Goal: Transaction & Acquisition: Purchase product/service

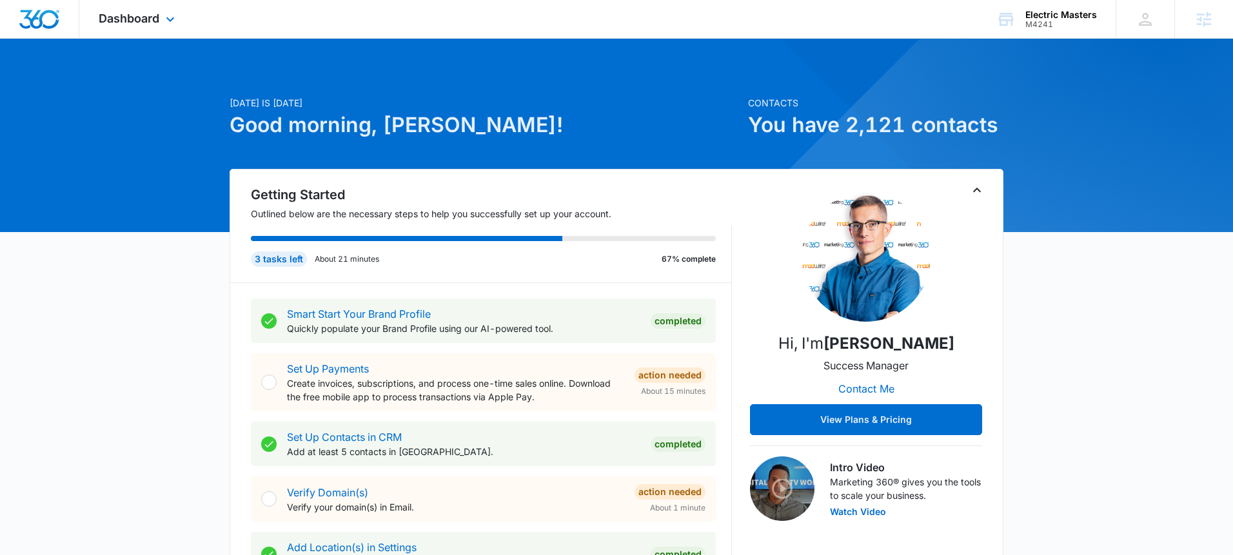
click at [166, 31] on div "Dashboard Apps Reputation Websites Forms CRM Email Social Shop Payments POS Con…" at bounding box center [138, 19] width 118 height 38
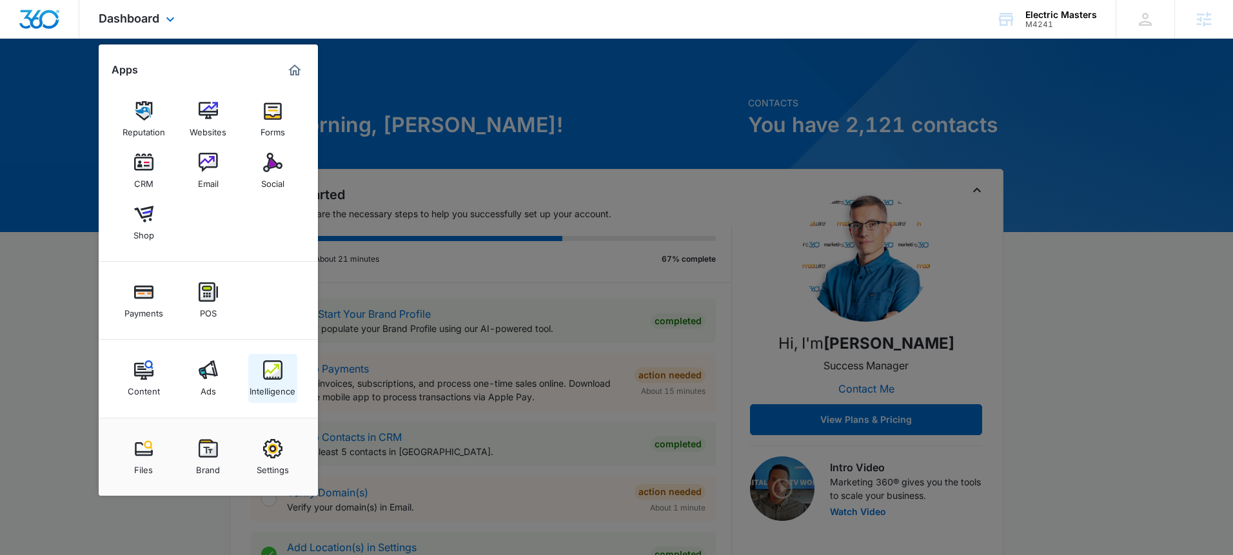
click at [275, 379] on img at bounding box center [272, 369] width 19 height 19
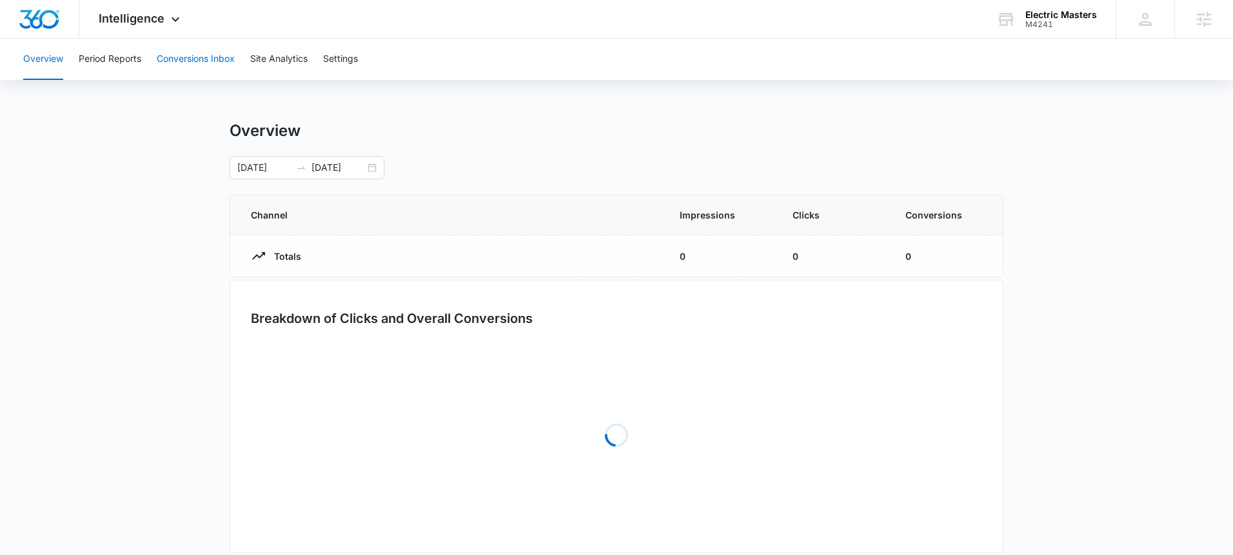
click at [178, 59] on button "Conversions Inbox" at bounding box center [196, 59] width 78 height 41
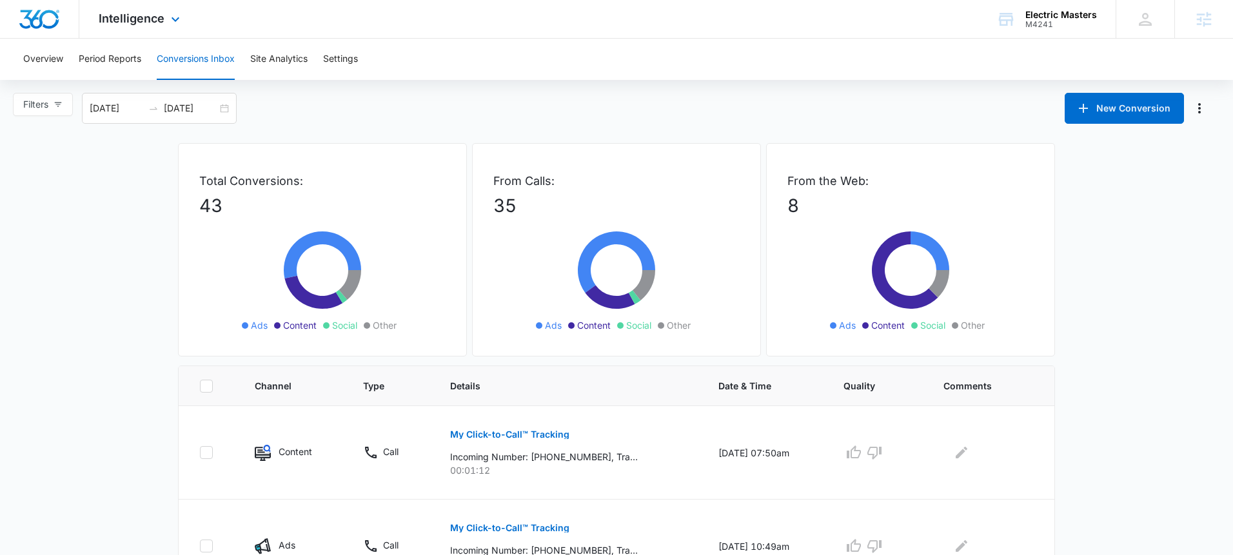
click at [155, 25] on div "Intelligence Apps Reputation Websites Forms CRM Email Social Shop Payments POS …" at bounding box center [140, 19] width 123 height 38
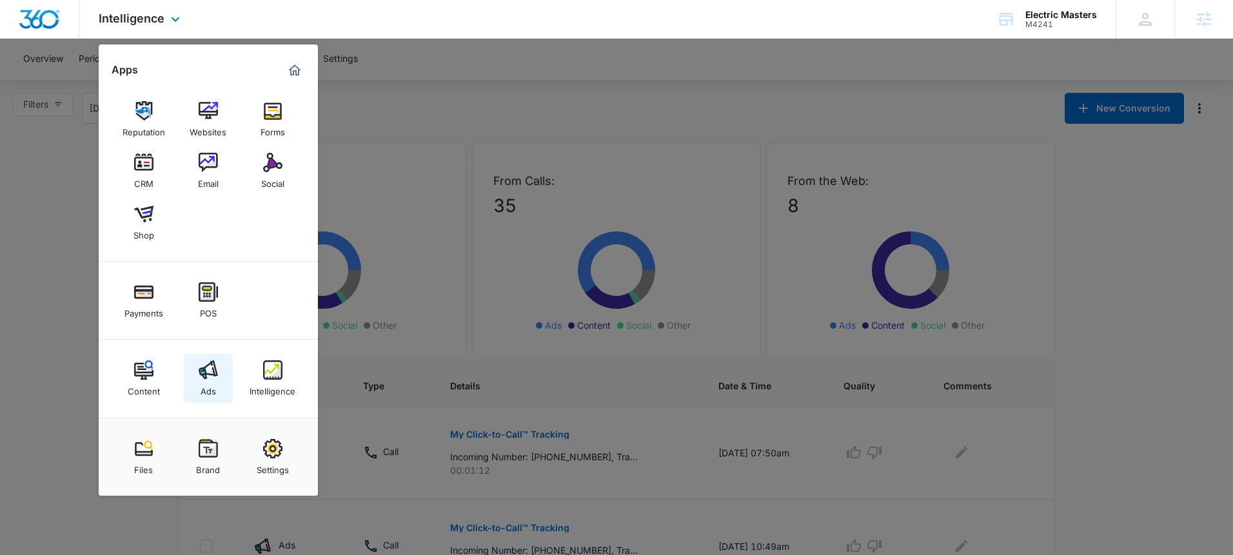
click at [205, 366] on img at bounding box center [208, 369] width 19 height 19
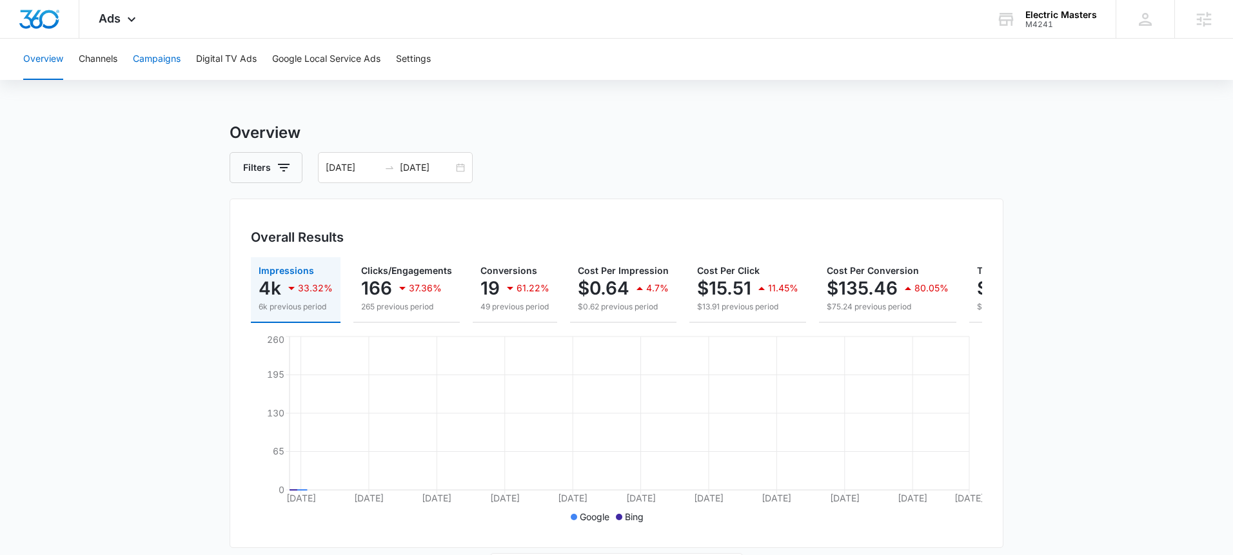
click at [164, 61] on button "Campaigns" at bounding box center [157, 59] width 48 height 41
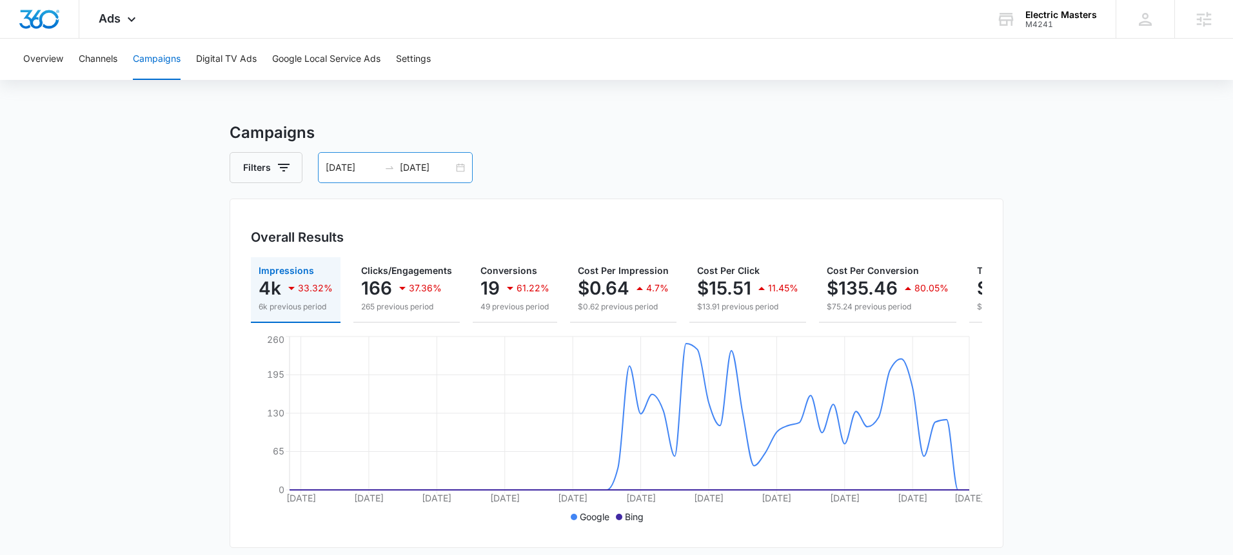
click at [462, 169] on div "08/07/2025 10/06/2025" at bounding box center [395, 167] width 155 height 31
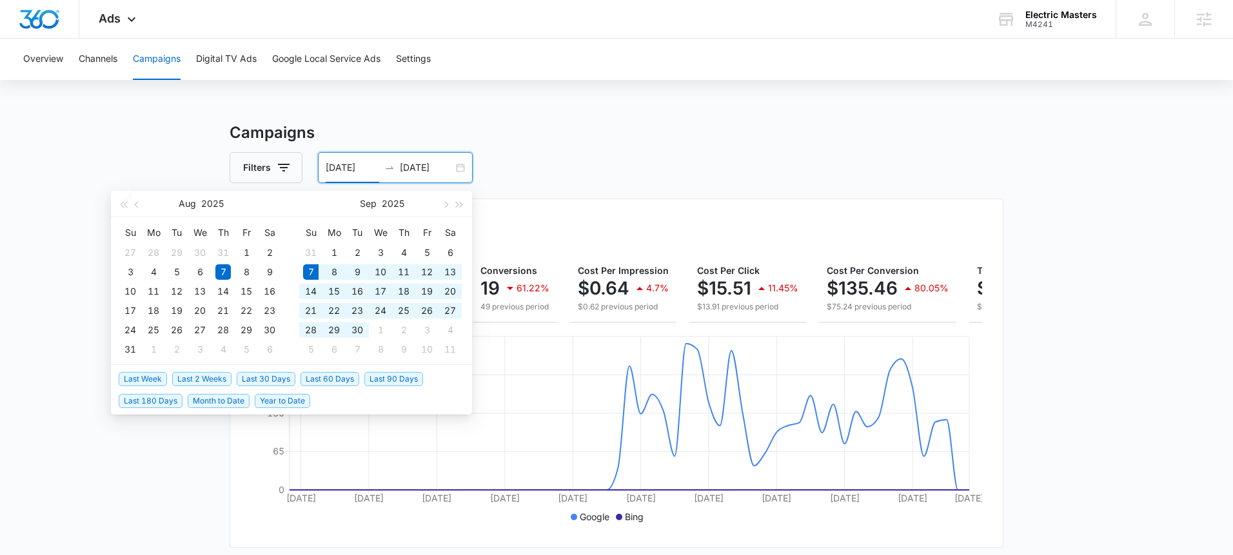
click at [266, 380] on span "Last 30 Days" at bounding box center [266, 379] width 59 height 14
type input "09/07/2025"
type input "10/07/2025"
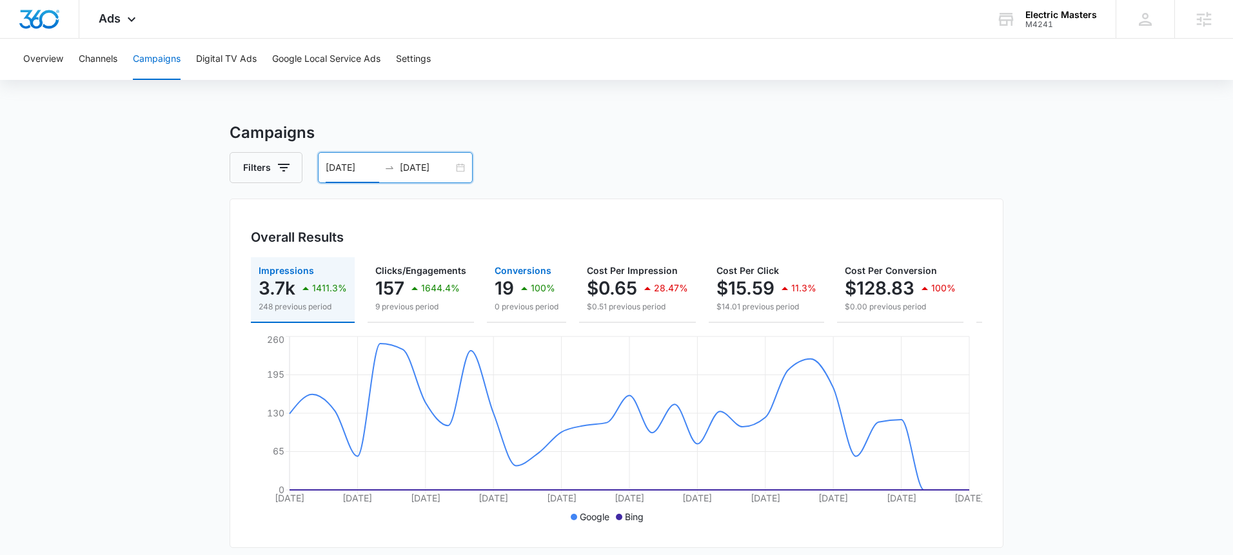
click at [551, 293] on p "100%" at bounding box center [543, 288] width 25 height 9
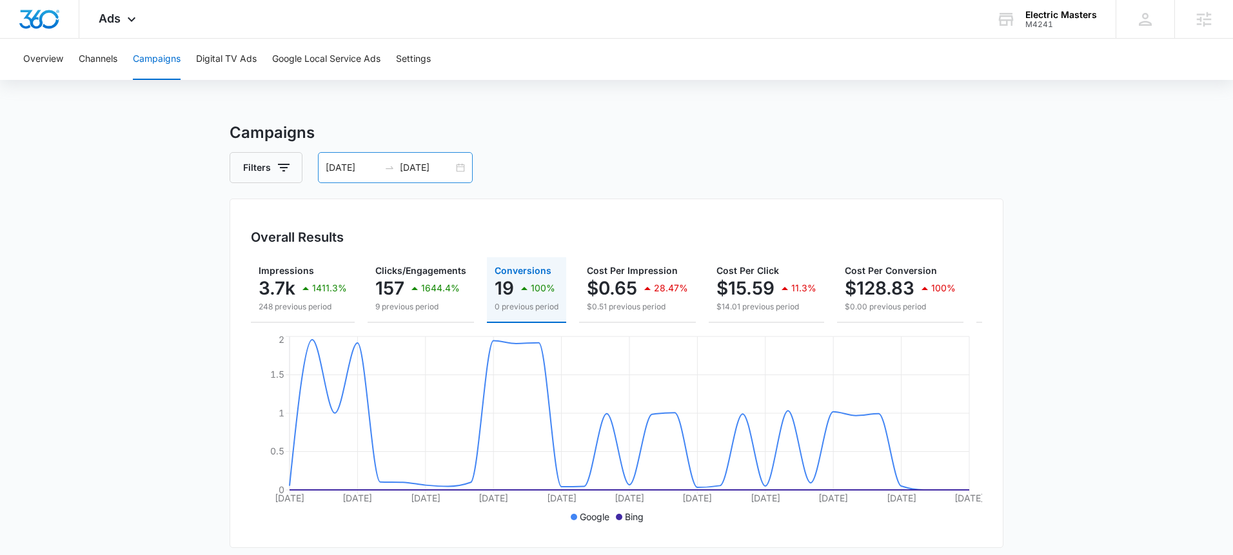
click at [460, 168] on div "09/07/2025 10/07/2025" at bounding box center [395, 167] width 155 height 31
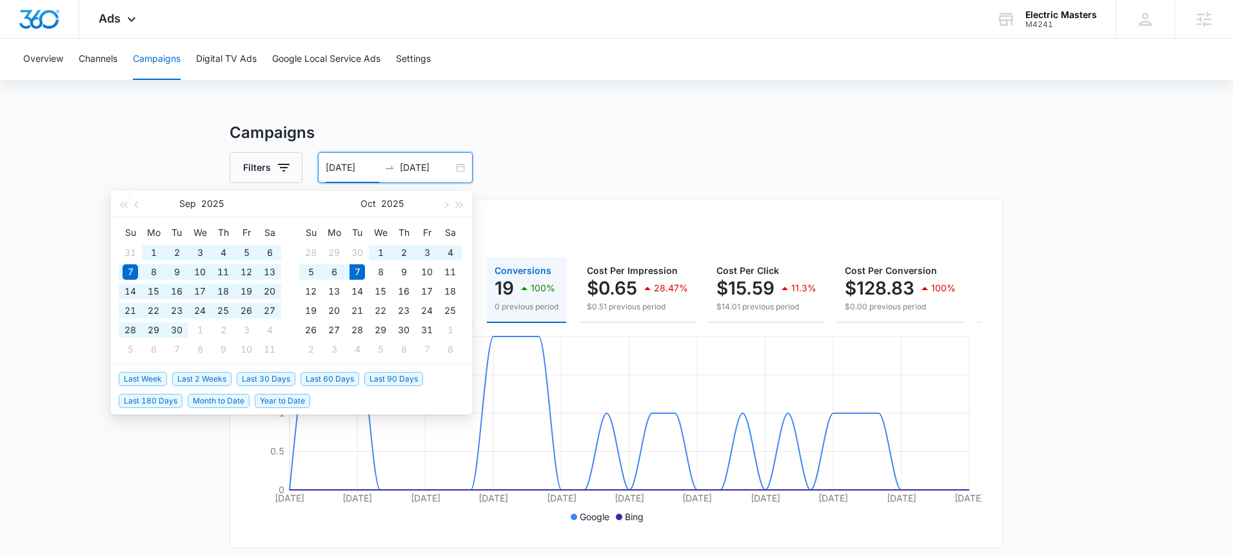
click at [330, 379] on span "Last 60 Days" at bounding box center [330, 379] width 59 height 14
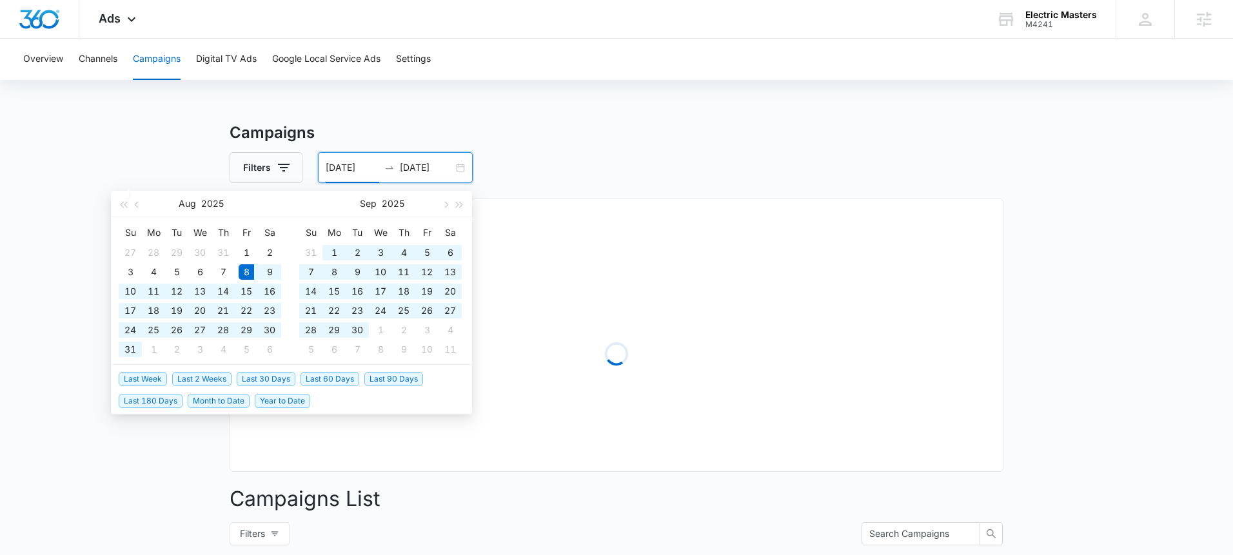
type input "08/08/2025"
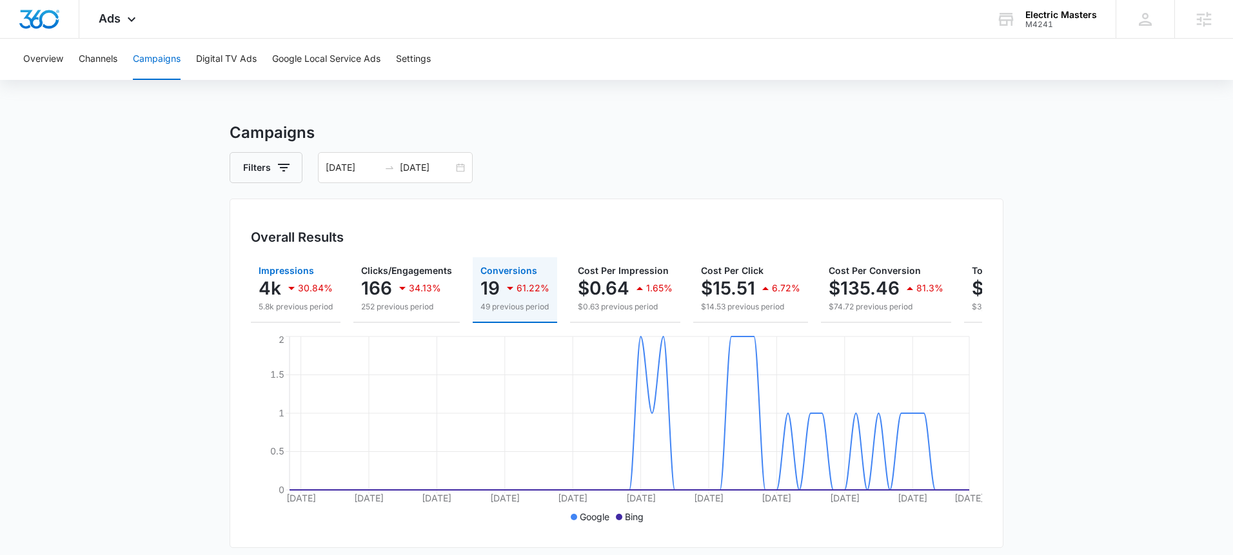
click at [311, 293] on div "30.84%" at bounding box center [308, 288] width 49 height 26
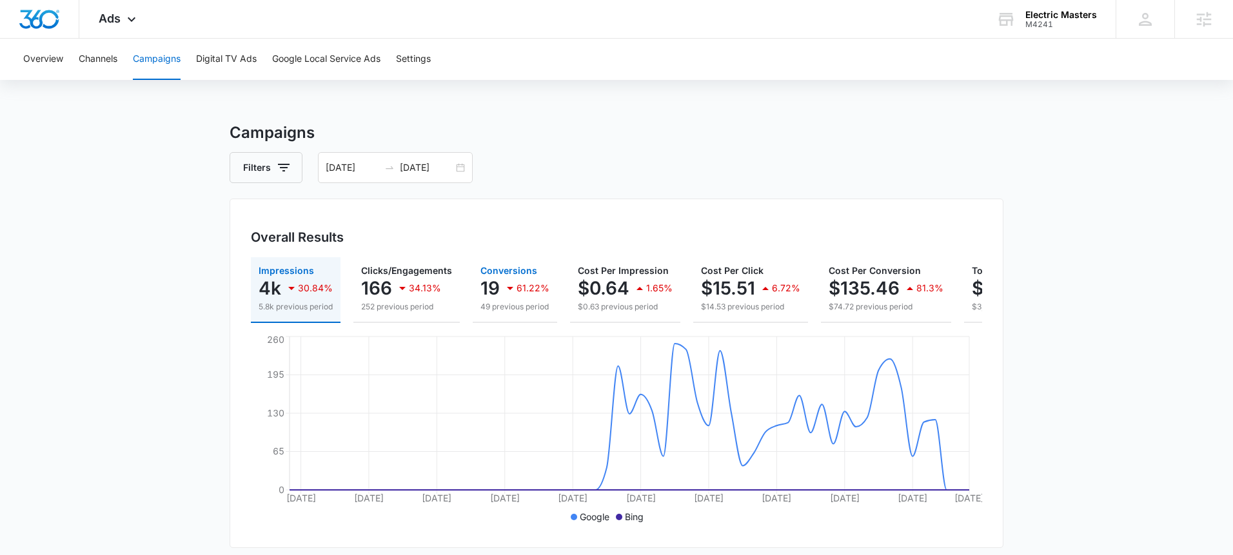
click at [484, 291] on p "19" at bounding box center [489, 288] width 19 height 21
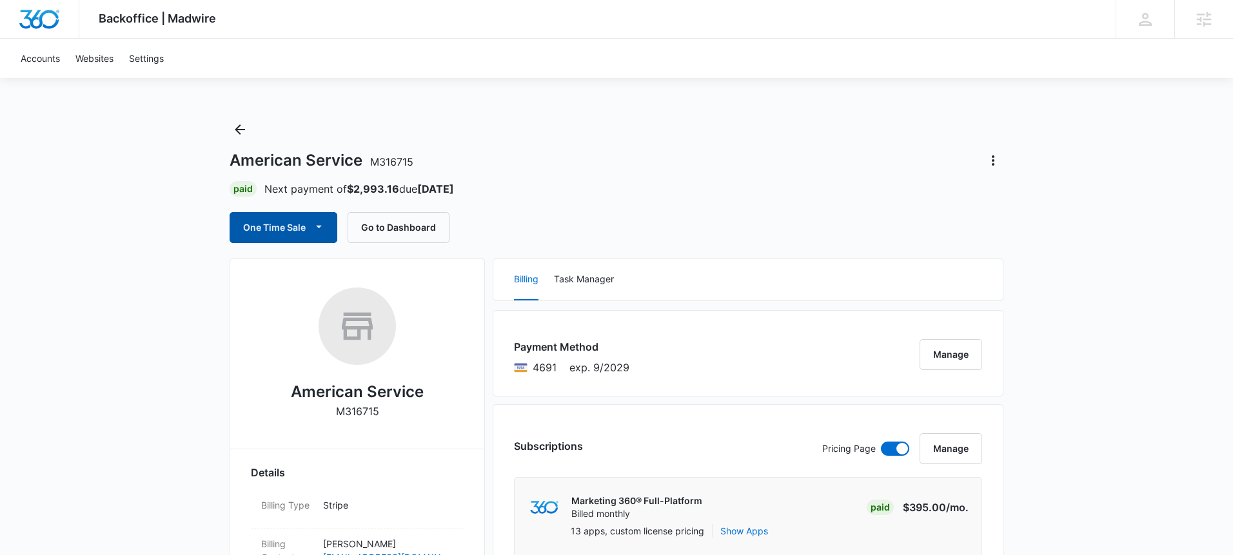
click at [307, 228] on button "One Time Sale" at bounding box center [284, 227] width 108 height 31
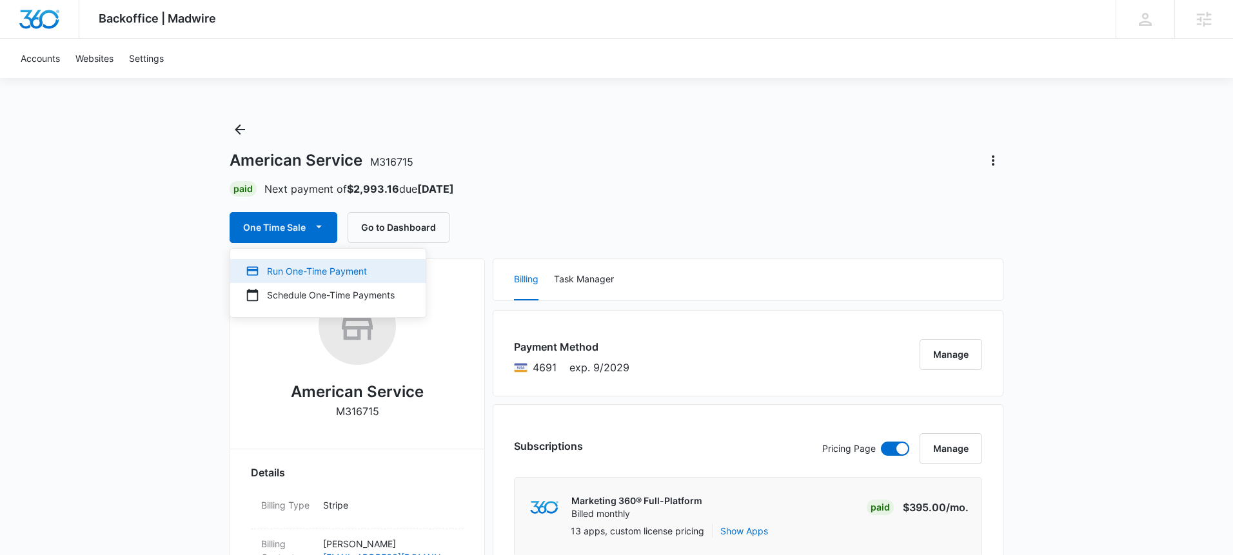
click at [308, 264] on div "Run One-Time Payment" at bounding box center [320, 271] width 149 height 14
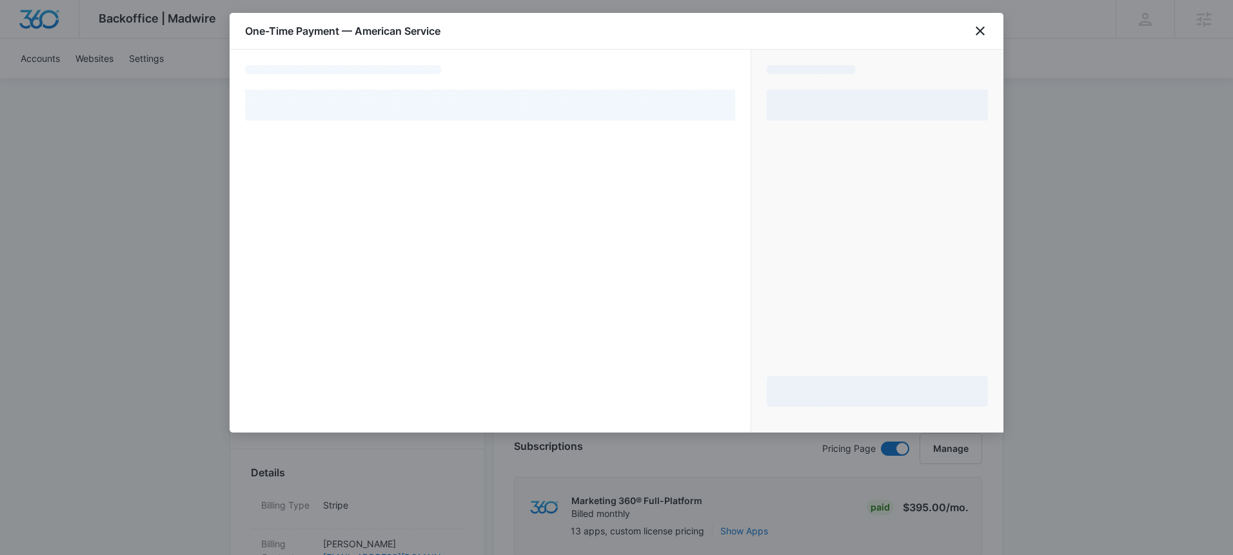
select select "pm_1QUVsIA4n8RTgNjUy5LyHLuv"
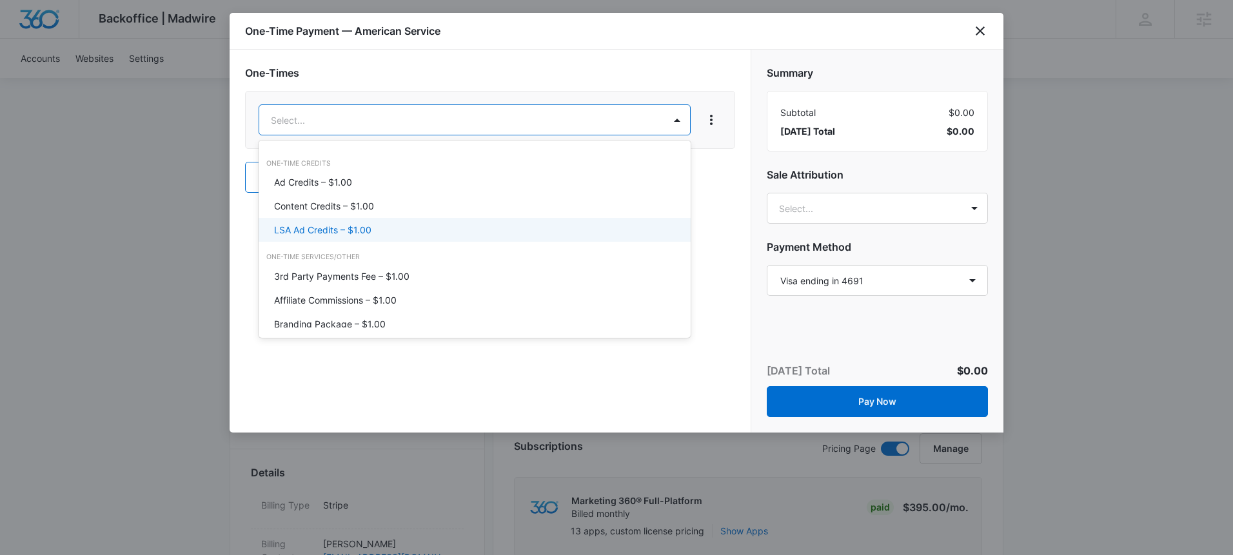
click at [377, 226] on div "LSA Ad Credits – $1.00" at bounding box center [473, 230] width 399 height 14
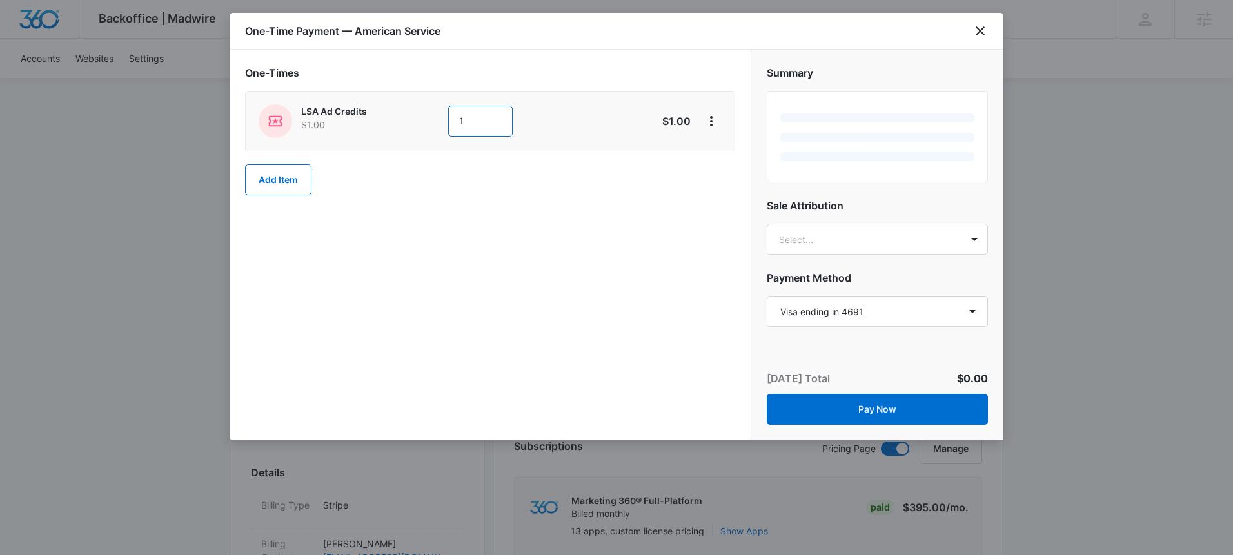
drag, startPoint x: 455, startPoint y: 123, endPoint x: 445, endPoint y: 119, distance: 10.8
click at [445, 119] on div "LSA Ad Credits $1.00 1" at bounding box center [444, 121] width 371 height 34
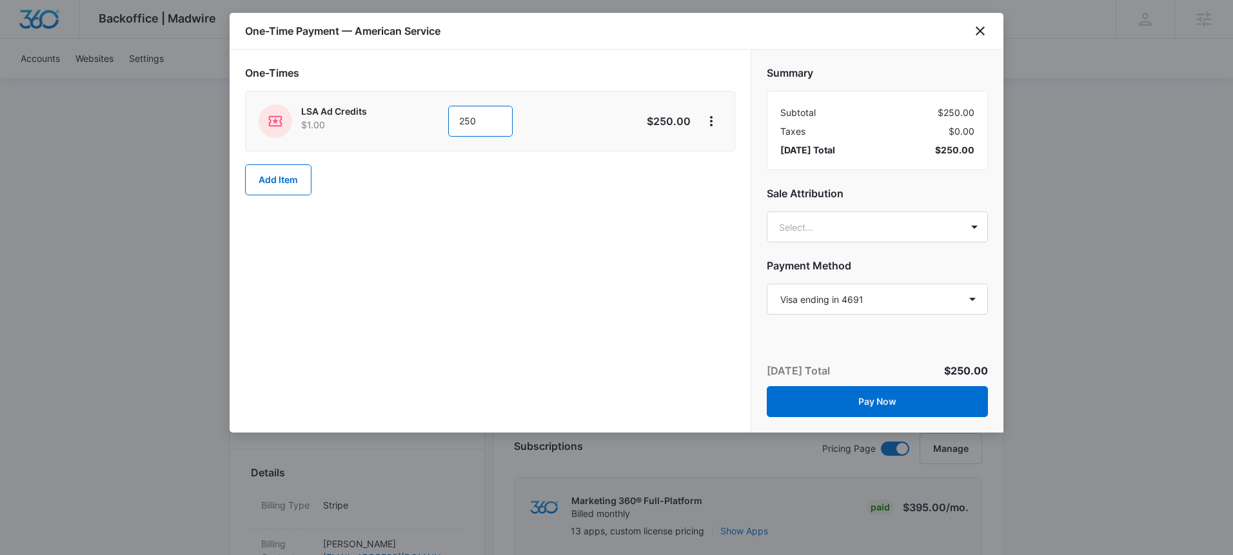
type input "250"
click at [828, 208] on div "Summary Subtotal $250.00 Taxes $0.00 [DATE] Total $250.00 Sale Attribution Sele…" at bounding box center [877, 185] width 252 height 270
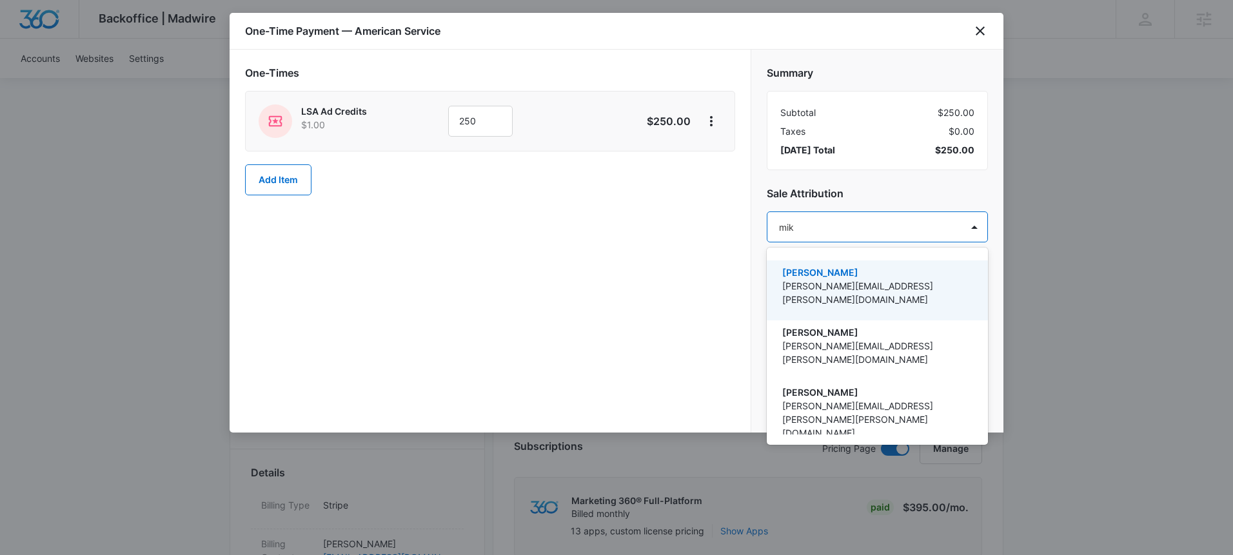
type input "[PERSON_NAME]"
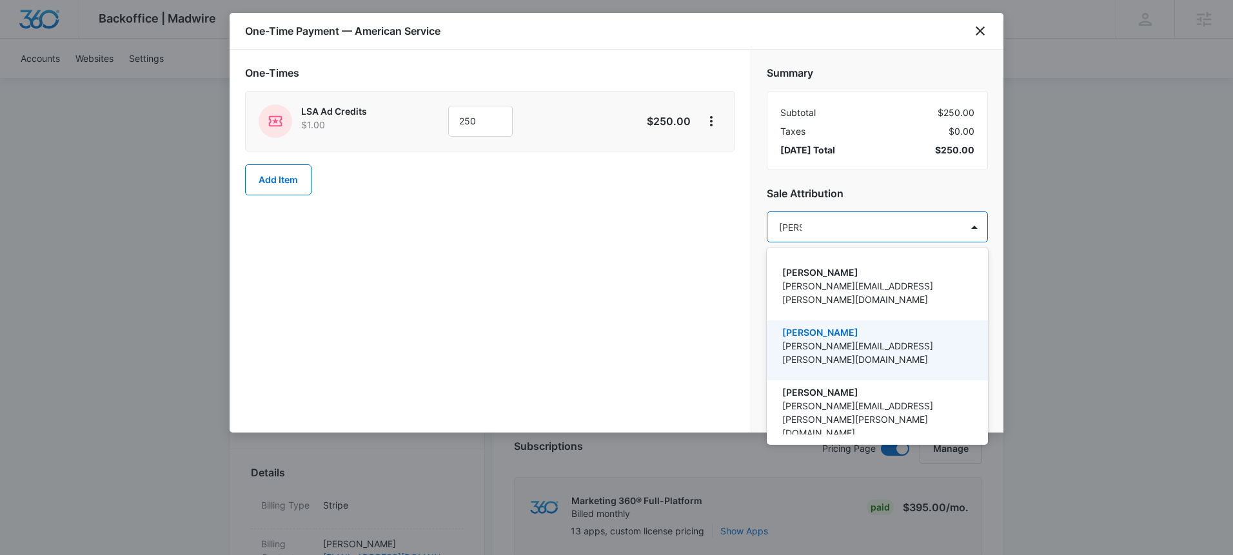
click at [818, 326] on p "[PERSON_NAME]" at bounding box center [876, 333] width 188 height 14
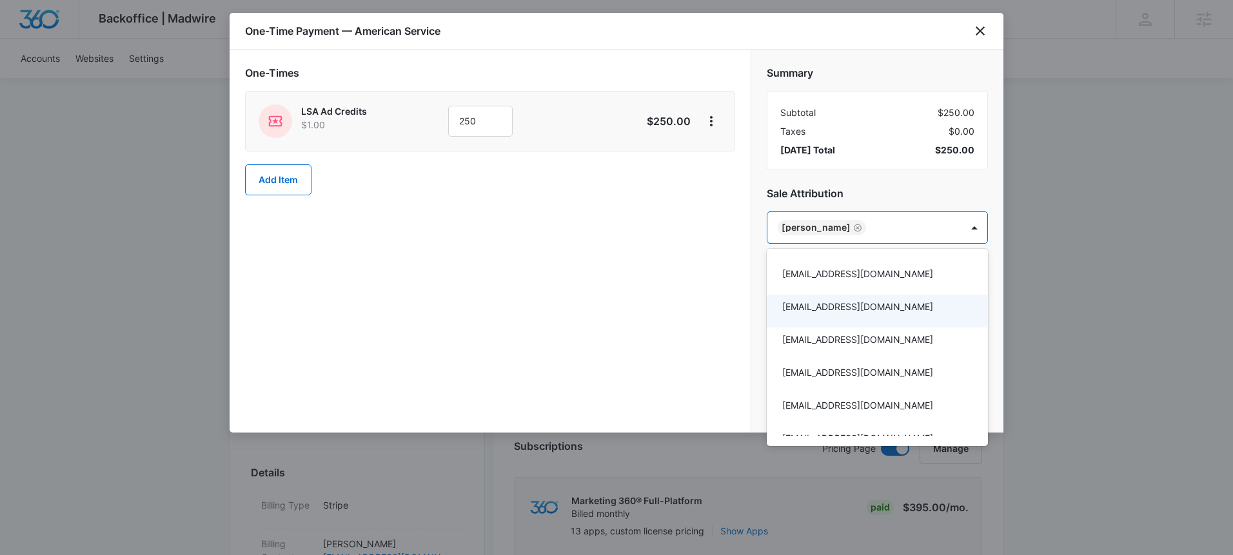
click at [715, 307] on div at bounding box center [616, 277] width 1233 height 555
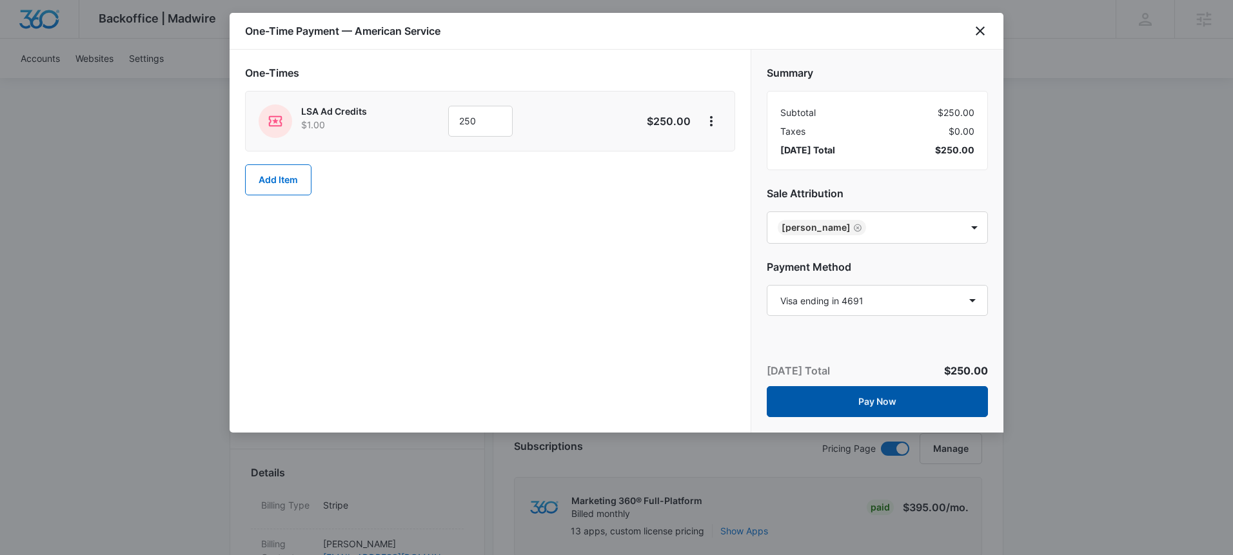
click at [857, 410] on button "Pay Now" at bounding box center [877, 401] width 221 height 31
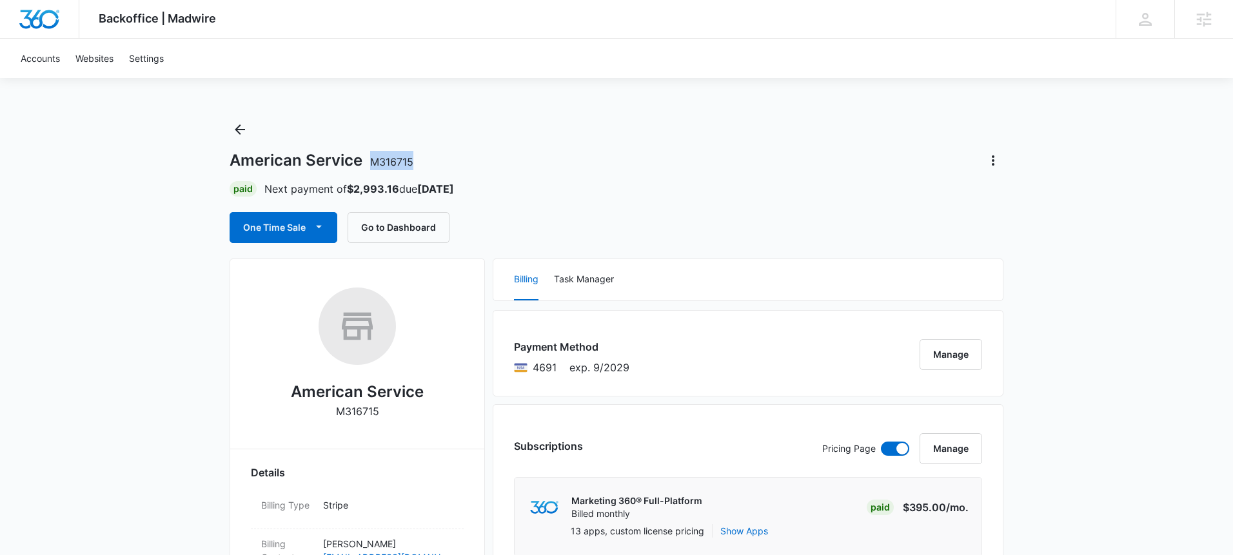
drag, startPoint x: 421, startPoint y: 160, endPoint x: 372, endPoint y: 161, distance: 49.0
click at [372, 161] on div "American Service M316715" at bounding box center [617, 160] width 774 height 21
copy span "M316715"
click at [626, 127] on div "American Service M316715 Paid Next payment of $2,993.16 due [DATE] One Time Sal…" at bounding box center [617, 181] width 774 height 124
